Goal: Information Seeking & Learning: Check status

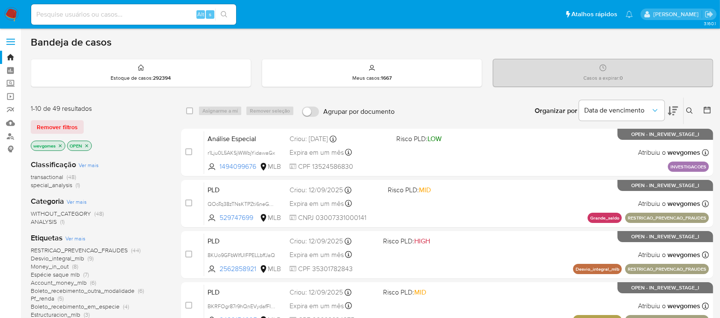
click at [10, 12] on img at bounding box center [11, 14] width 15 height 15
click at [96, 21] on div "Alt s" at bounding box center [133, 14] width 205 height 20
click at [93, 19] on input at bounding box center [133, 14] width 205 height 11
paste input "1140143527"
type input "1140143527"
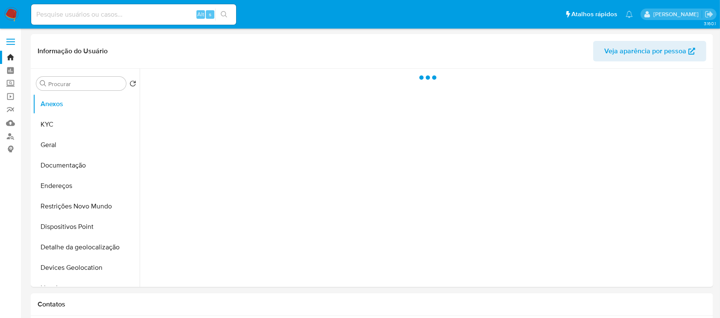
select select "10"
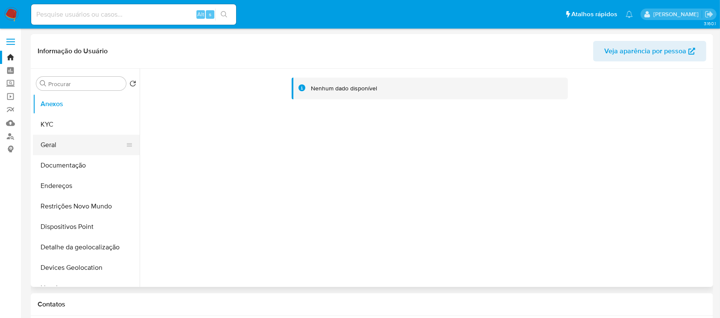
click at [59, 142] on button "Geral" at bounding box center [83, 145] width 100 height 20
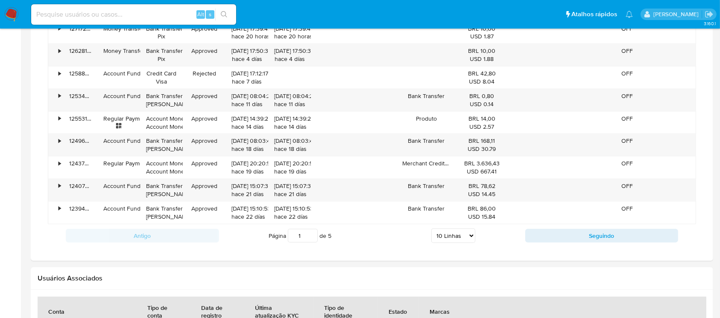
scroll to position [771, 0]
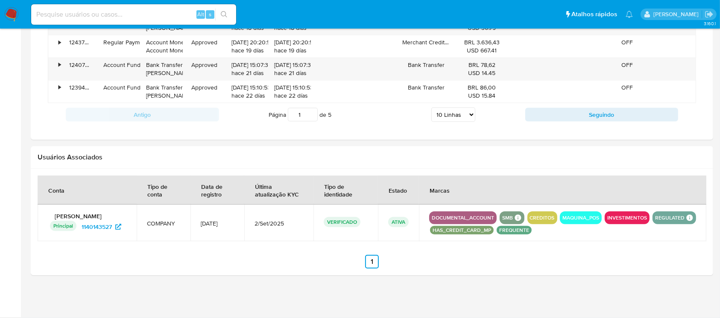
click at [121, 15] on input at bounding box center [133, 14] width 205 height 11
paste input "1370357688"
type input "1370357688"
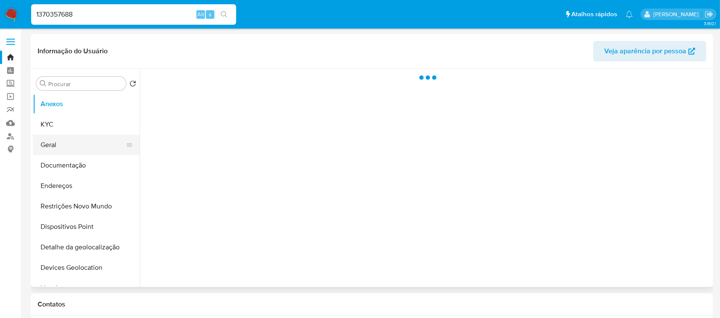
select select "10"
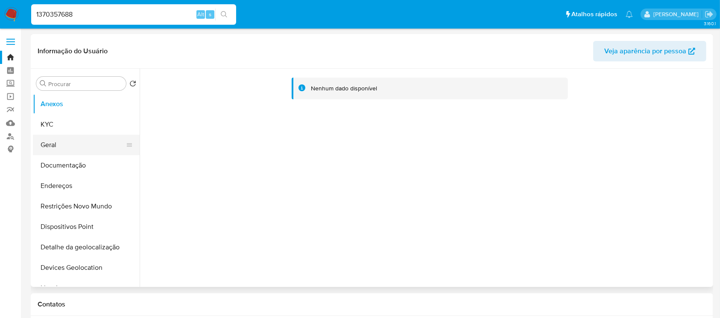
click at [70, 149] on button "Geral" at bounding box center [83, 145] width 100 height 20
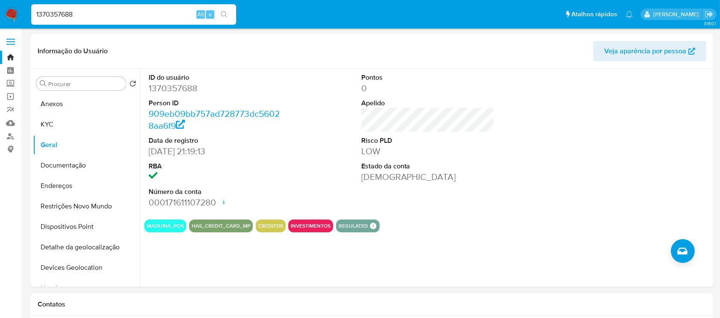
click at [106, 7] on div "1370357688 Alt s" at bounding box center [133, 14] width 205 height 20
click at [96, 15] on input "1370357688" at bounding box center [133, 14] width 205 height 11
paste input "856634994"
type input "1856634994"
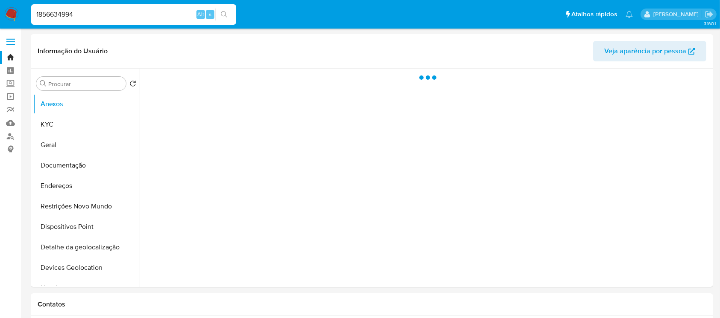
select select "10"
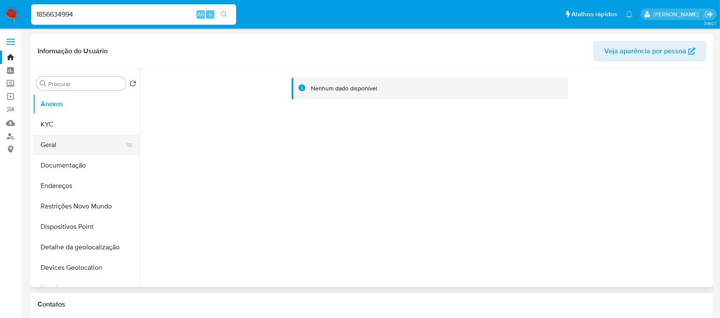
click at [65, 150] on button "Geral" at bounding box center [83, 145] width 100 height 20
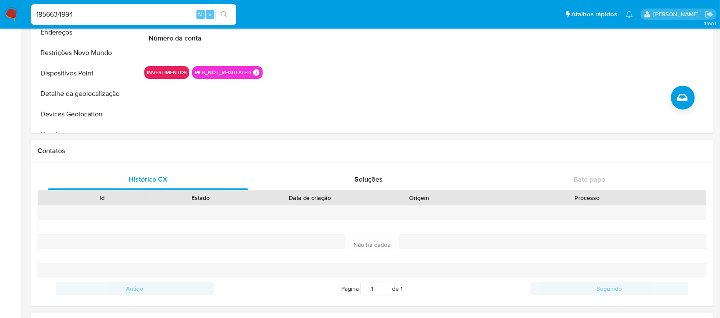
scroll to position [104, 0]
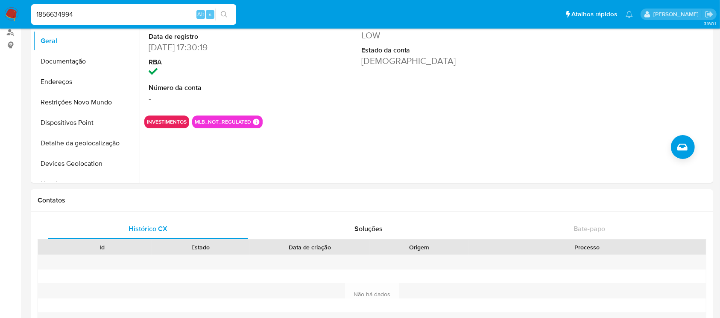
click at [17, 11] on img at bounding box center [11, 14] width 15 height 15
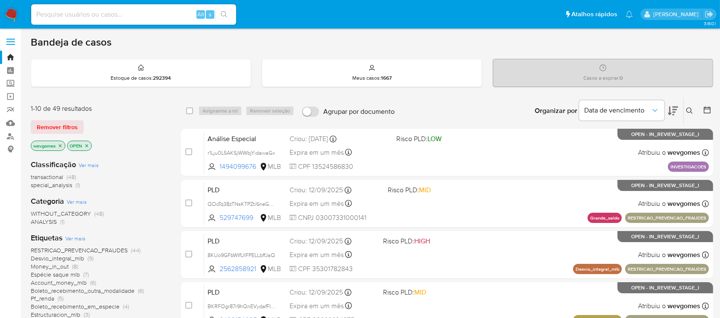
click at [134, 14] on input at bounding box center [133, 14] width 205 height 11
paste input "177628625"
type input "177628625"
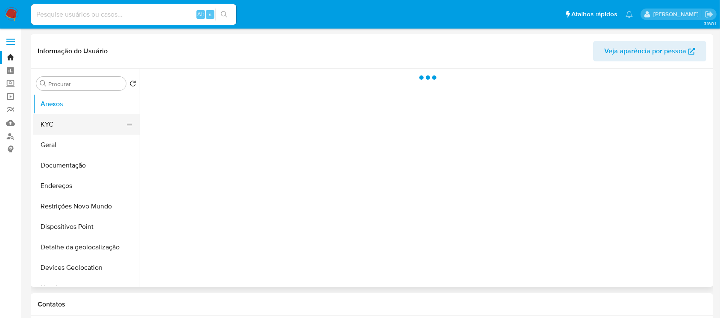
click at [70, 127] on button "KYC" at bounding box center [83, 124] width 100 height 20
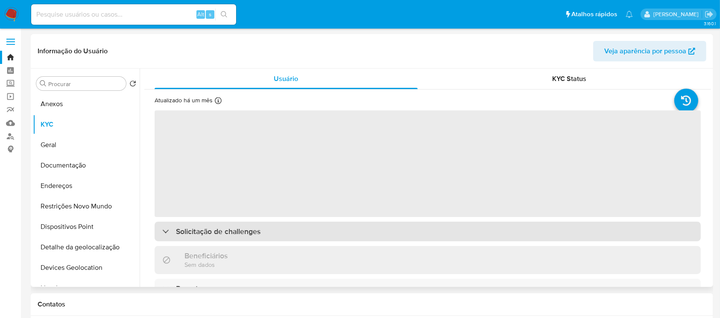
select select "10"
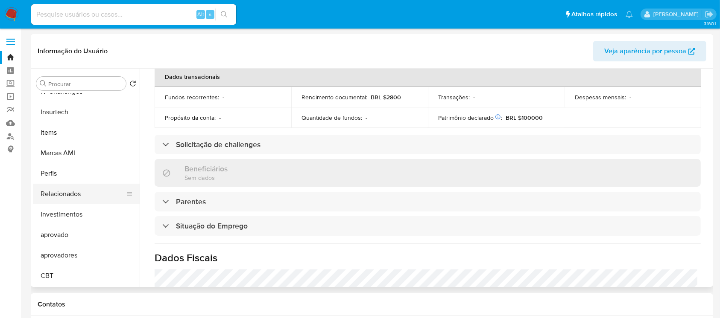
scroll to position [291, 0]
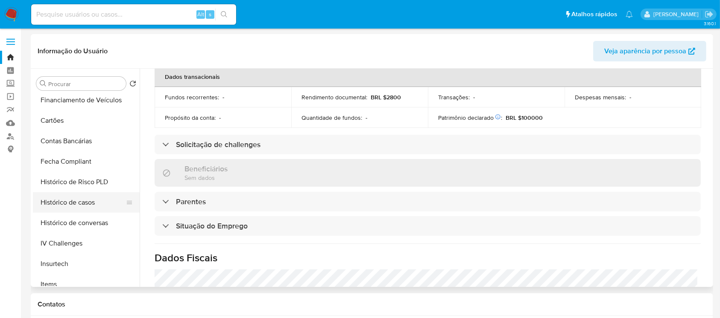
click at [63, 203] on button "Histórico de casos" at bounding box center [83, 203] width 100 height 20
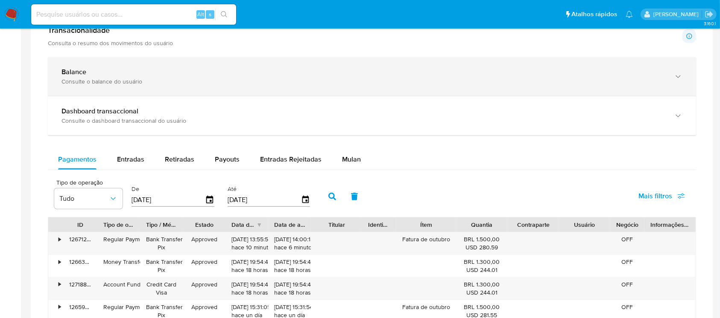
scroll to position [531, 0]
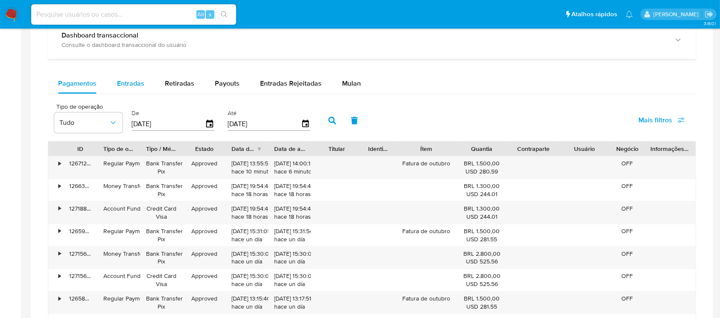
click at [127, 88] on span "Entradas" at bounding box center [130, 84] width 27 height 10
select select "10"
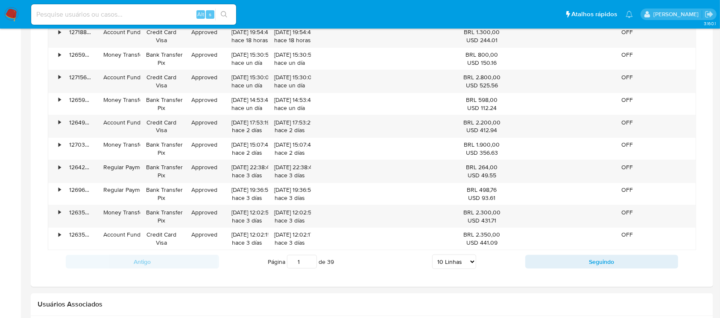
scroll to position [680, 0]
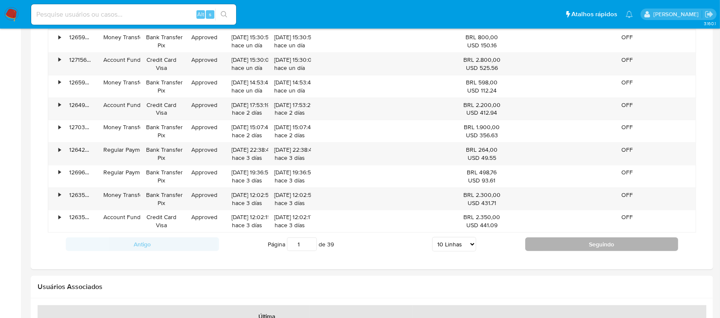
click at [564, 246] on button "Seguindo" at bounding box center [601, 245] width 153 height 14
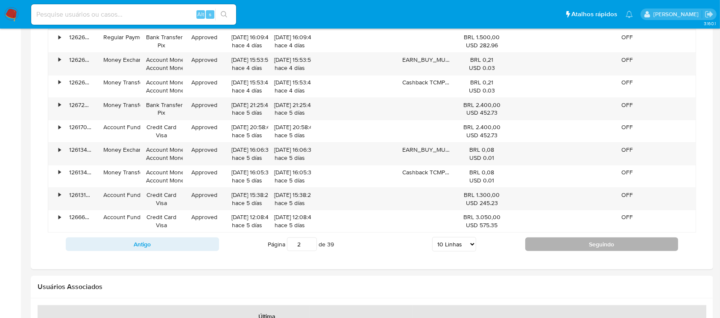
click at [552, 247] on button "Seguindo" at bounding box center [601, 245] width 153 height 14
type input "3"
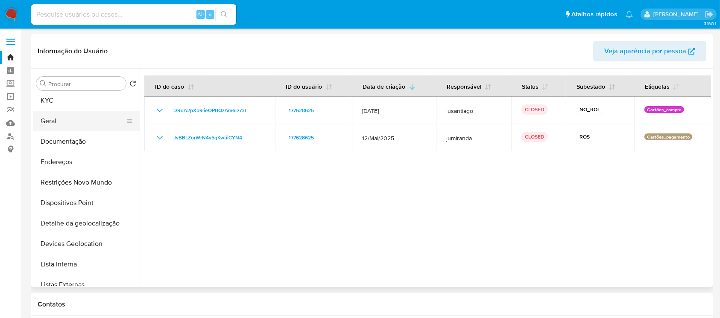
scroll to position [0, 0]
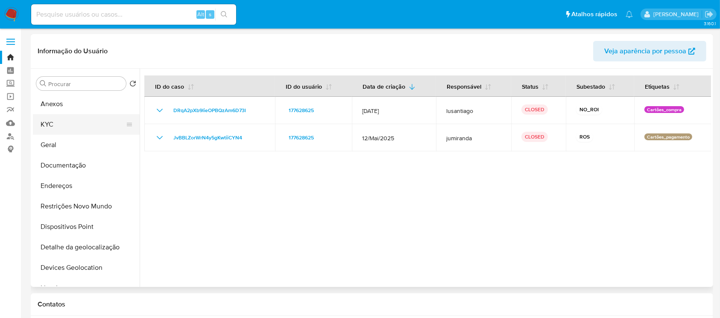
click at [50, 123] on button "KYC" at bounding box center [83, 124] width 100 height 20
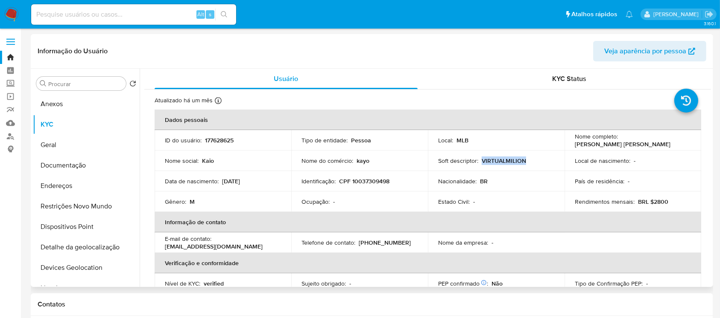
drag, startPoint x: 531, startPoint y: 163, endPoint x: 481, endPoint y: 164, distance: 50.0
click at [481, 164] on div "Soft descriptor : VIRTUALMILION" at bounding box center [496, 161] width 116 height 8
copy p "VIRTUALMILION"
click at [99, 22] on div "Alt s" at bounding box center [133, 14] width 205 height 20
click at [90, 14] on input at bounding box center [133, 14] width 205 height 11
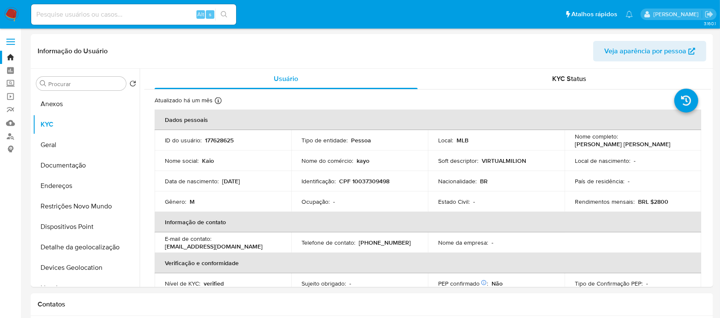
paste input "627440394"
type input "627440394"
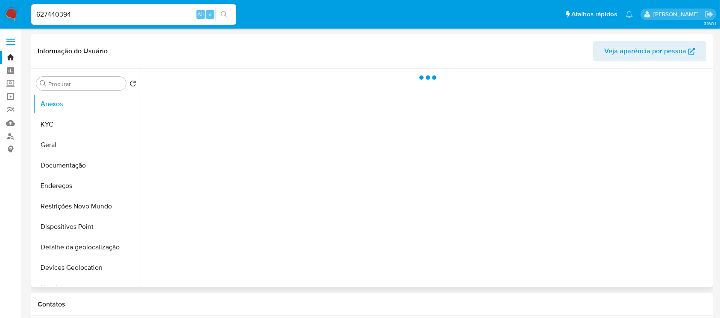
select select "10"
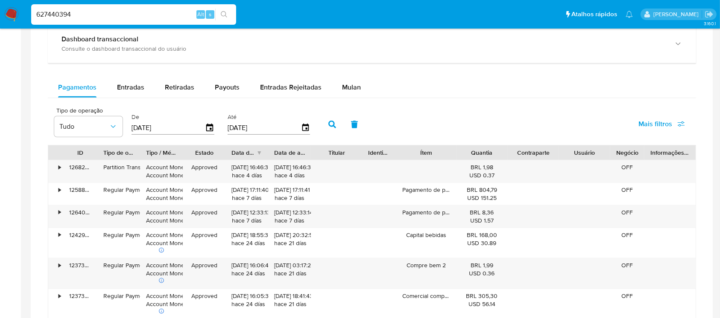
scroll to position [455, 0]
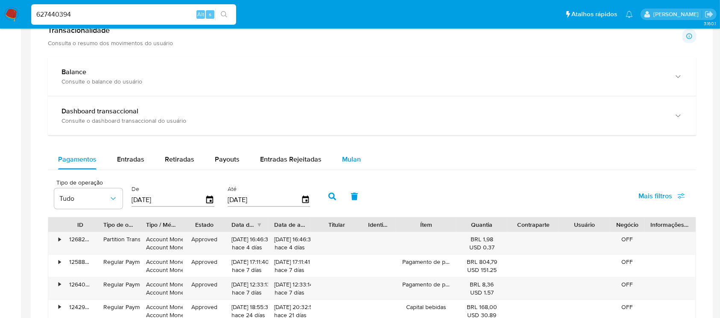
click at [347, 162] on span "Mulan" at bounding box center [351, 160] width 19 height 10
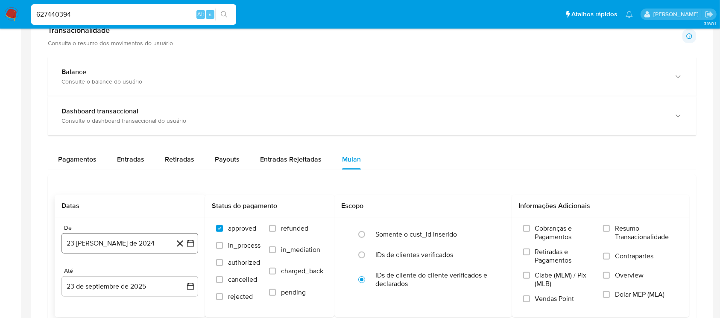
click at [108, 237] on button "23 [PERSON_NAME] de 2024" at bounding box center [129, 244] width 137 height 20
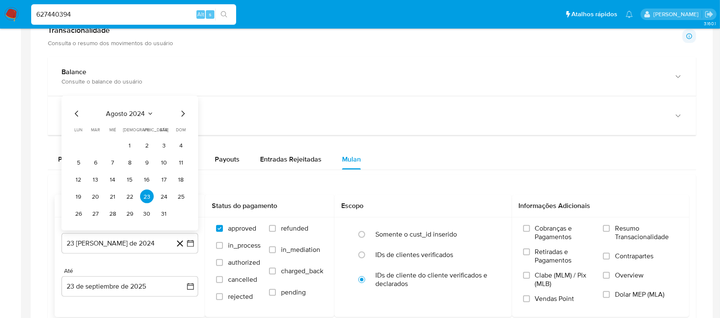
click at [127, 117] on span "agosto 2024" at bounding box center [125, 114] width 39 height 9
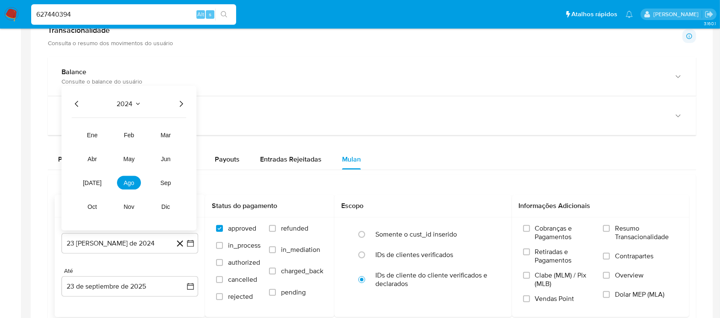
click at [179, 107] on icon "Año siguiente" at bounding box center [181, 104] width 10 height 10
click at [125, 183] on span "ago" at bounding box center [129, 183] width 11 height 7
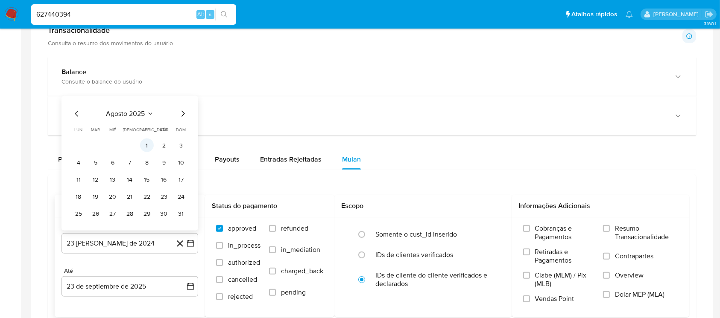
click at [149, 144] on button "1" at bounding box center [147, 146] width 14 height 14
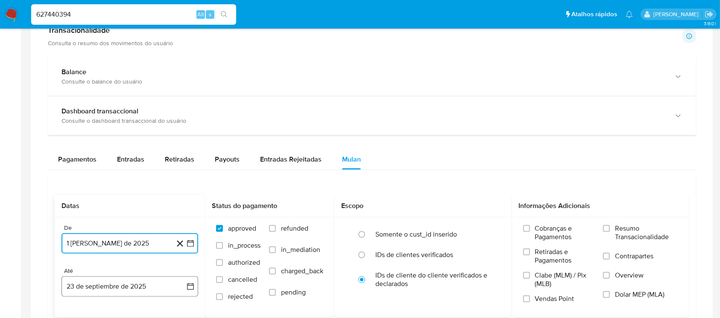
click at [108, 281] on button "23 de septiembre de 2025" at bounding box center [129, 287] width 137 height 20
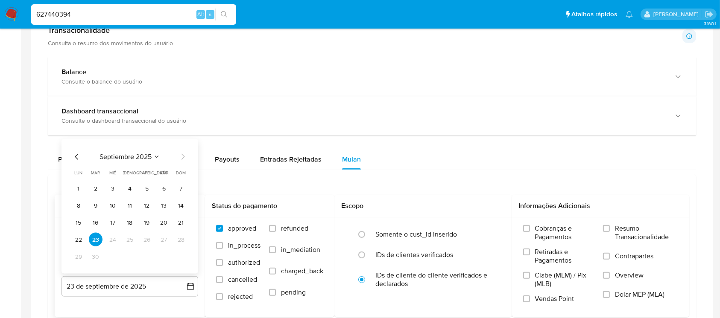
click at [129, 156] on span "septiembre 2025" at bounding box center [125, 157] width 52 height 9
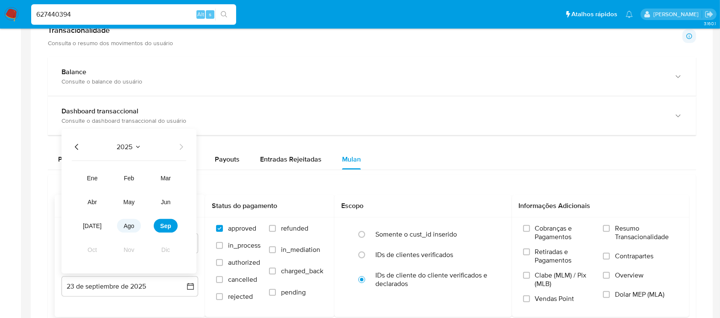
click at [126, 225] on span "ago" at bounding box center [129, 226] width 11 height 7
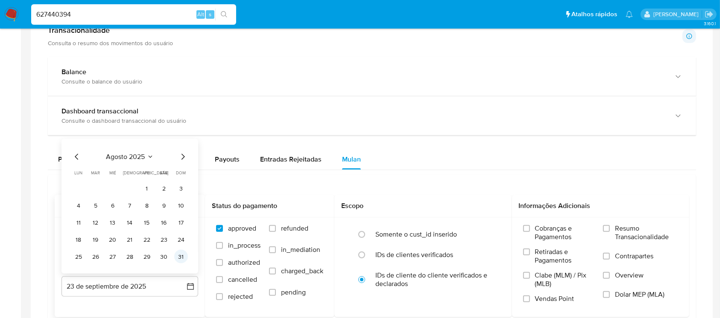
click at [179, 254] on button "31" at bounding box center [181, 257] width 14 height 14
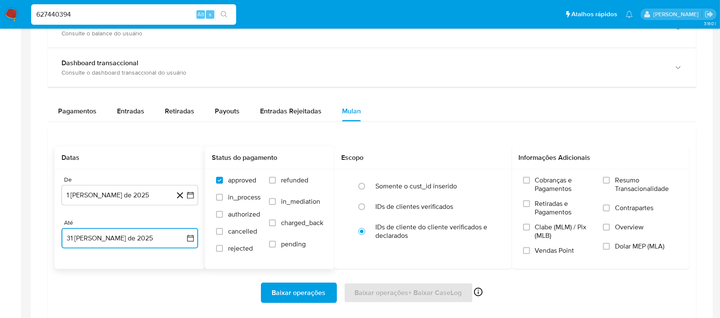
scroll to position [531, 0]
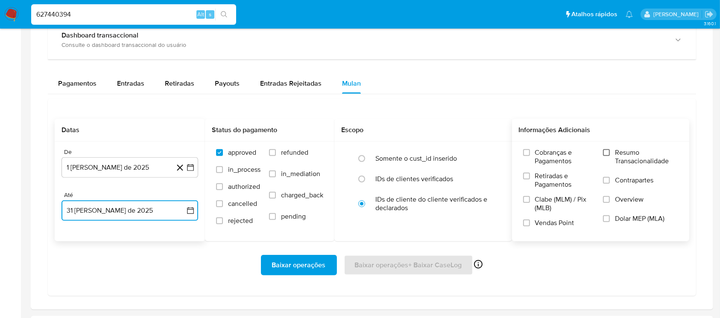
click at [608, 155] on input "Resumo Transacionalidade" at bounding box center [606, 152] width 7 height 7
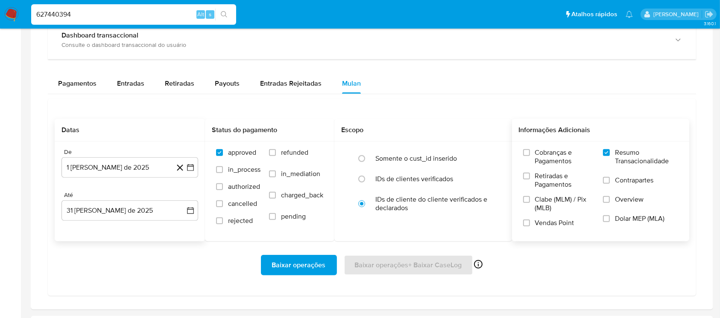
click at [287, 264] on span "Baixar operações" at bounding box center [299, 265] width 54 height 19
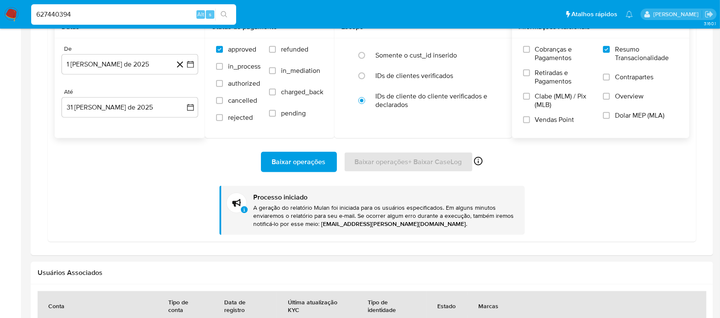
scroll to position [607, 0]
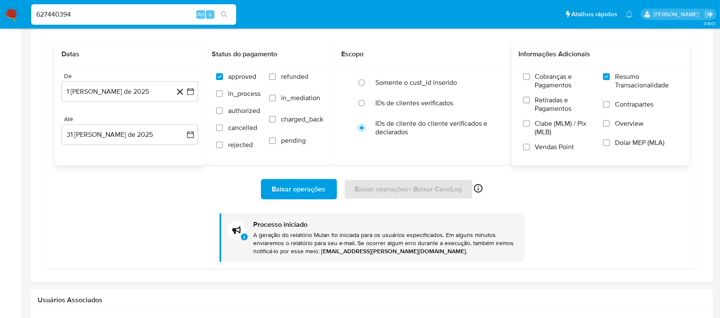
click at [89, 18] on input "627440394" at bounding box center [133, 14] width 205 height 11
click at [89, 16] on input "627440394" at bounding box center [133, 14] width 205 height 11
paste input "2378566050"
type input "2378566050"
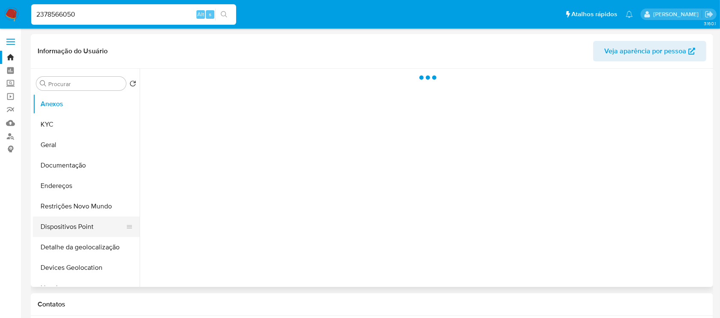
select select "10"
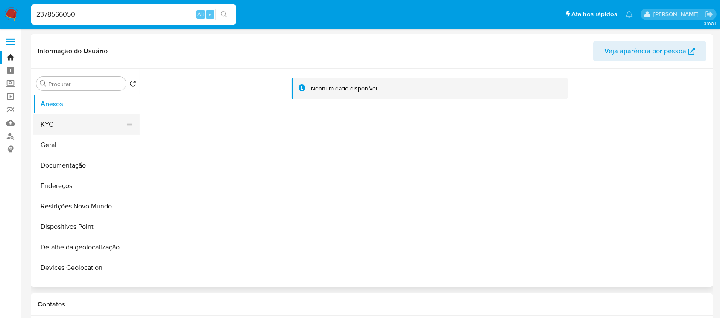
click at [43, 128] on button "KYC" at bounding box center [83, 124] width 100 height 20
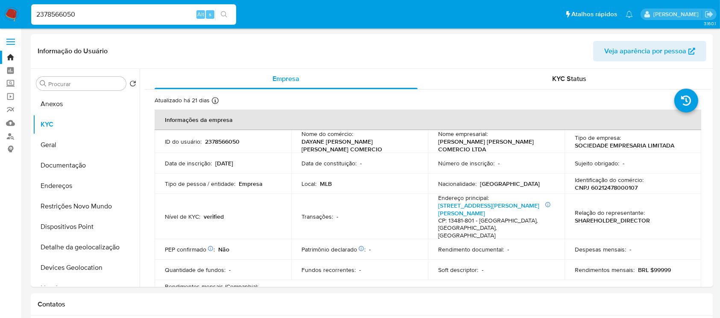
click at [108, 10] on input "2378566050" at bounding box center [133, 14] width 205 height 11
paste input "557054252"
type input "2557054252"
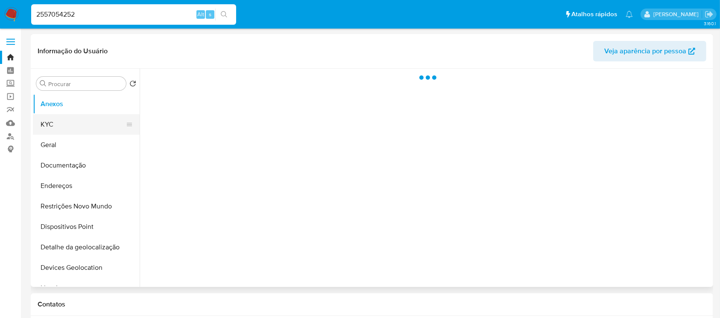
click at [54, 131] on button "KYC" at bounding box center [83, 124] width 100 height 20
select select "10"
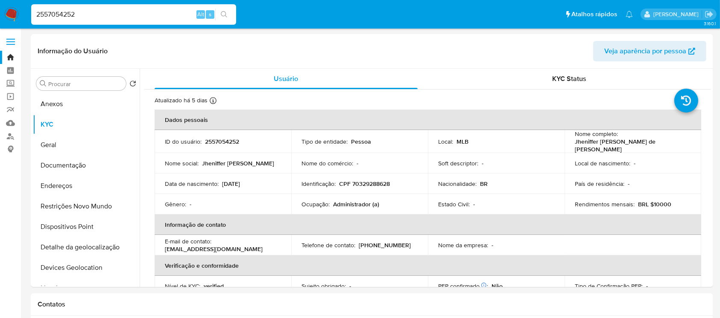
click at [87, 15] on input "2557054252" at bounding box center [133, 14] width 205 height 11
paste input "015289315"
type input "2015289315"
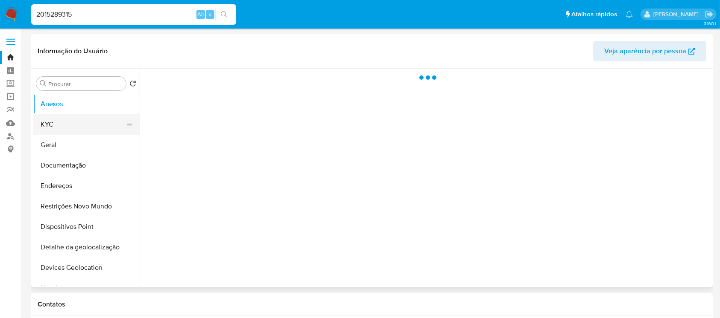
click at [59, 130] on button "KYC" at bounding box center [83, 124] width 100 height 20
select select "10"
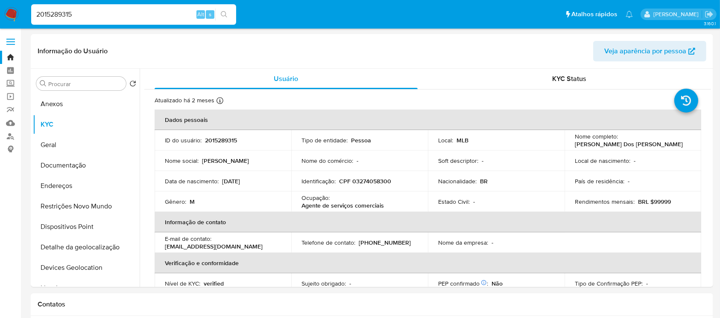
click at [94, 18] on input "2015289315" at bounding box center [133, 14] width 205 height 11
paste input "484245981"
type input "484245981"
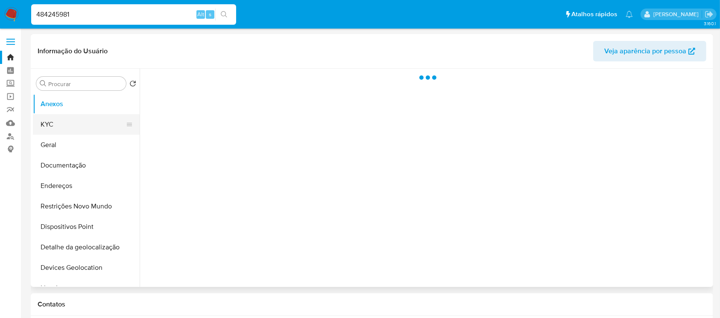
click at [58, 128] on button "KYC" at bounding box center [83, 124] width 100 height 20
select select "10"
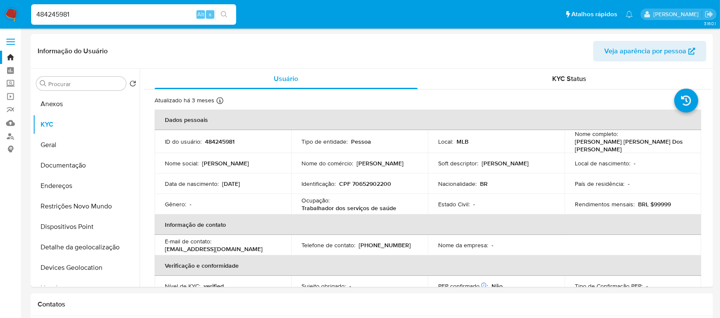
click at [103, 15] on input "484245981" at bounding box center [133, 14] width 205 height 11
paste input "2483729016"
type input "2483729016"
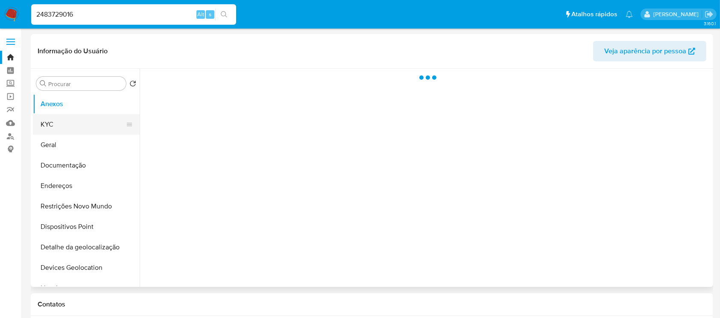
click at [59, 123] on button "KYC" at bounding box center [83, 124] width 100 height 20
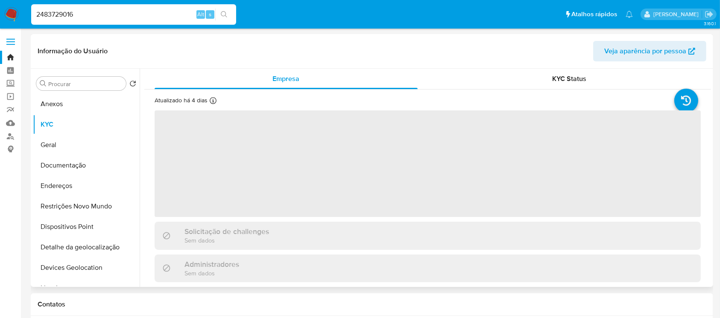
select select "10"
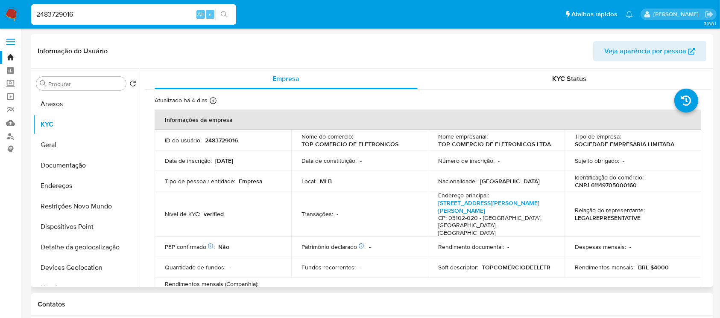
click at [85, 9] on input "2483729016" at bounding box center [133, 14] width 205 height 11
paste input "34242942"
type input "2342429426"
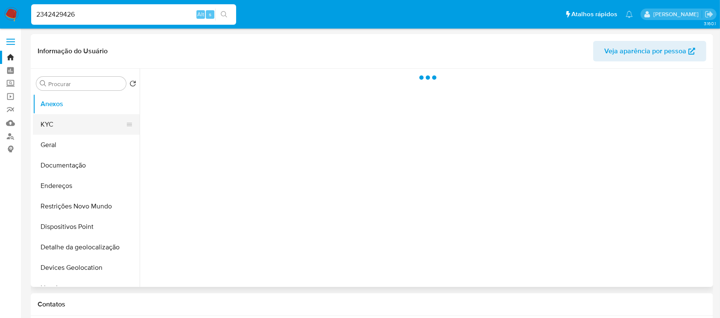
click at [55, 130] on button "KYC" at bounding box center [83, 124] width 100 height 20
select select "10"
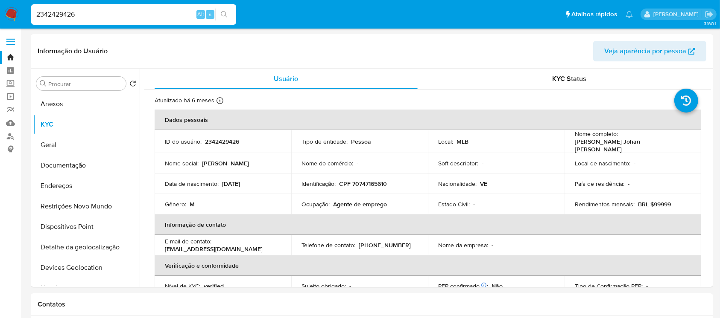
click at [90, 22] on div "2342429426 Alt s" at bounding box center [133, 14] width 205 height 20
click at [89, 18] on input "2342429426" at bounding box center [133, 14] width 205 height 11
paste input "60497088"
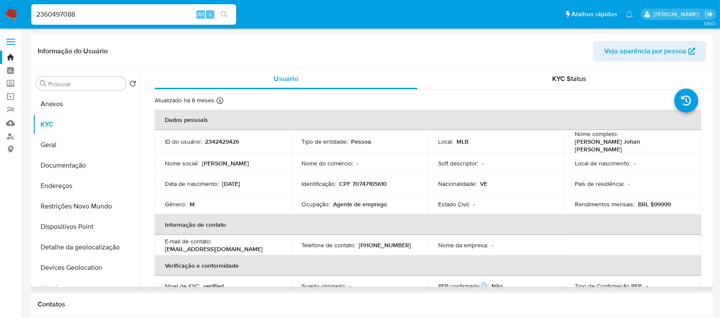
type input "2360497088"
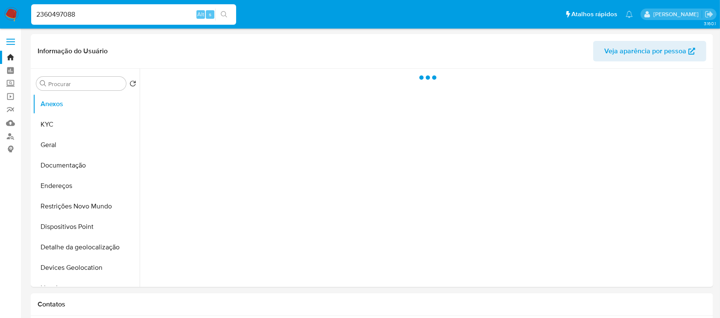
select select "10"
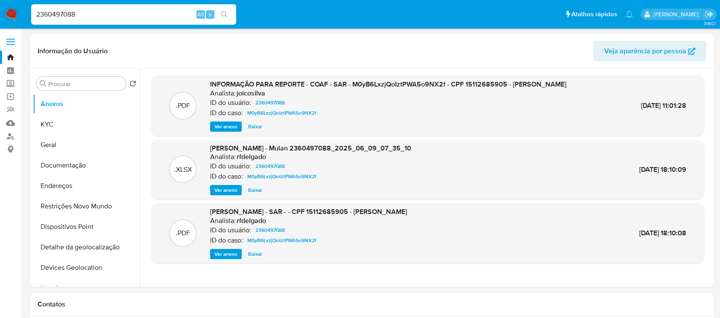
select select "10"
click at [9, 126] on link "Mulan" at bounding box center [51, 123] width 102 height 13
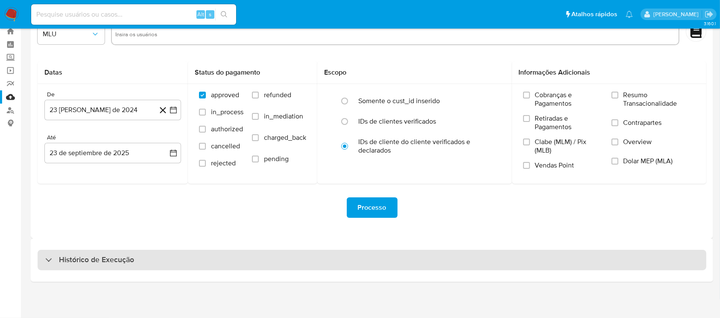
click at [185, 261] on div "Histórico de Execução" at bounding box center [372, 260] width 669 height 20
select select "10"
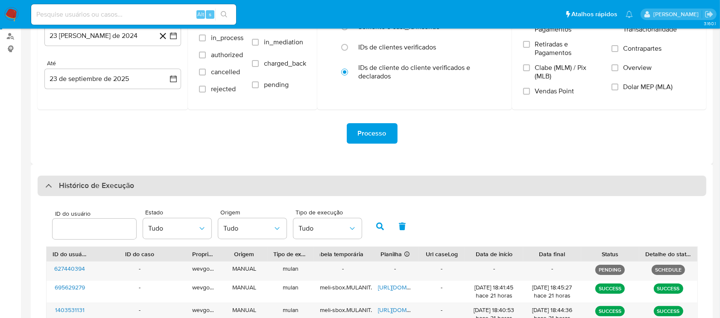
scroll to position [178, 0]
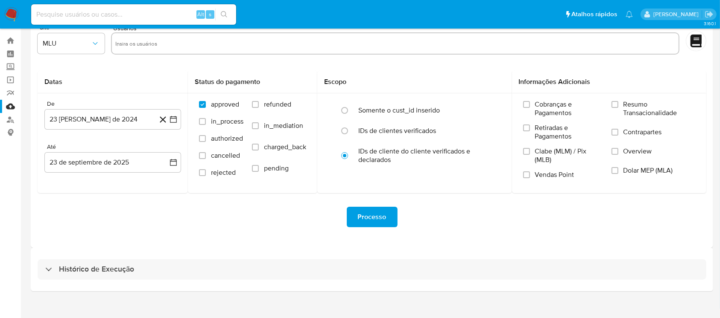
scroll to position [26, 0]
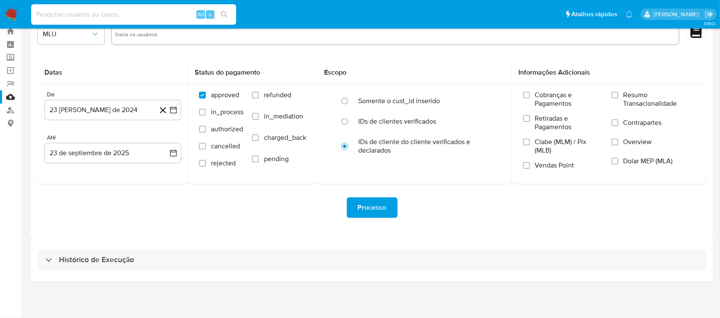
click at [77, 19] on input at bounding box center [133, 14] width 205 height 11
paste input "2477134127"
type input "2477134127"
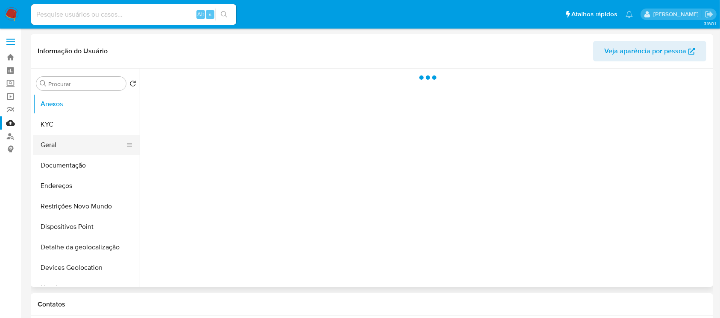
select select "10"
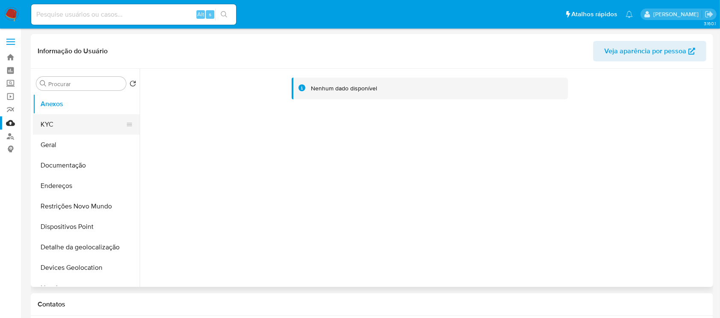
click at [60, 128] on button "KYC" at bounding box center [83, 124] width 100 height 20
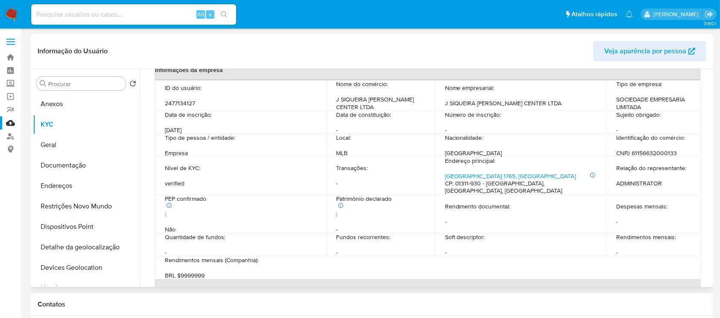
scroll to position [152, 0]
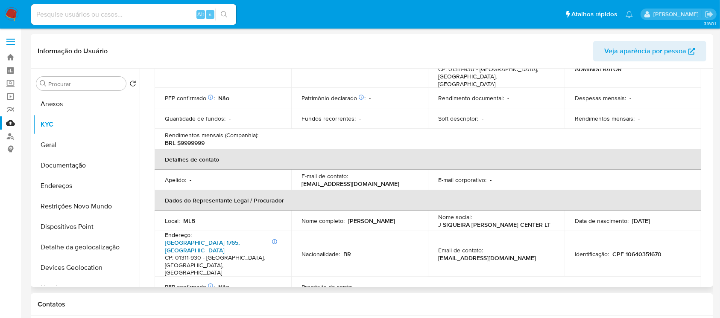
click at [229, 239] on link "Avenida Paulista 1765, Bela Vista" at bounding box center [202, 247] width 75 height 16
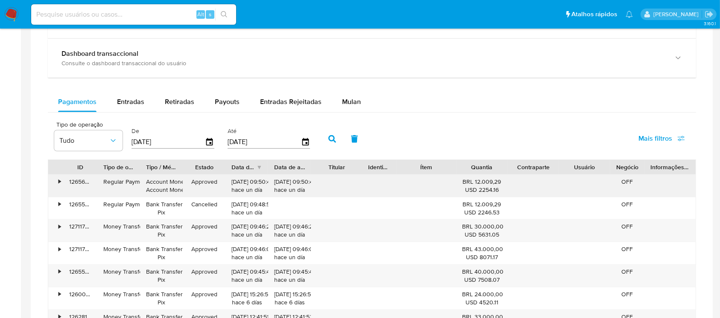
scroll to position [531, 0]
click at [124, 105] on span "Entradas" at bounding box center [130, 102] width 27 height 10
select select "10"
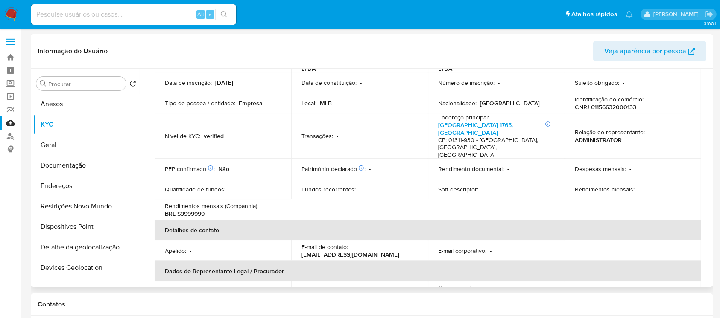
scroll to position [0, 0]
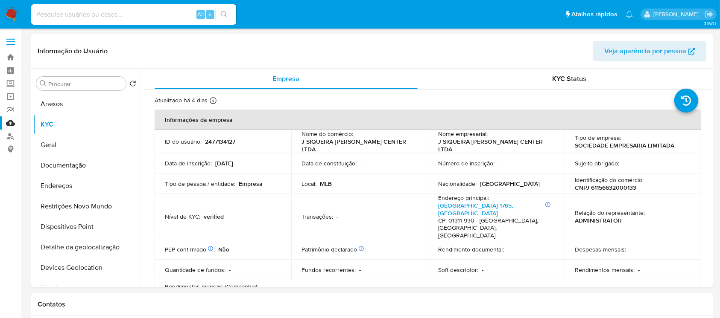
click at [84, 12] on input at bounding box center [133, 14] width 205 height 11
paste input "2383154923"
type input "2383154923"
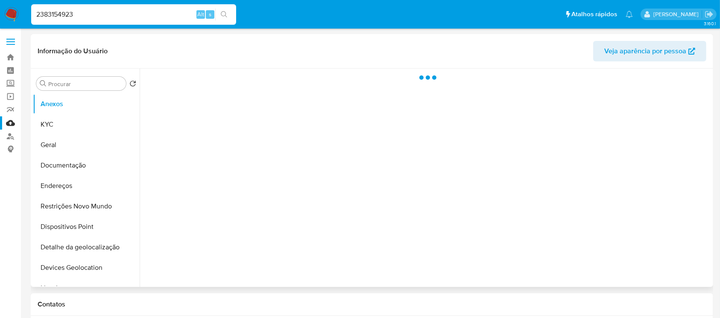
select select "10"
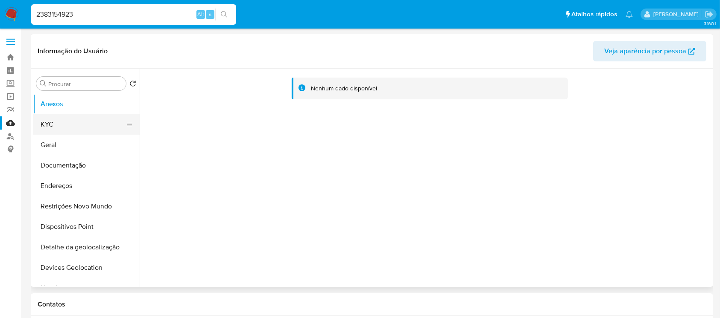
click at [45, 130] on button "KYC" at bounding box center [83, 124] width 100 height 20
